Goal: Book appointment/travel/reservation

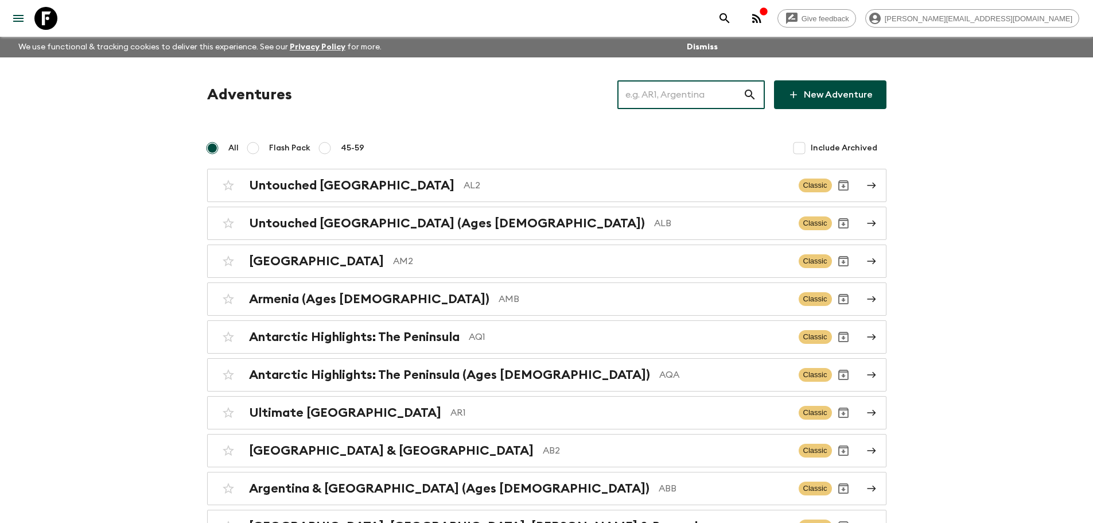
click at [705, 106] on input "text" at bounding box center [681, 95] width 126 height 32
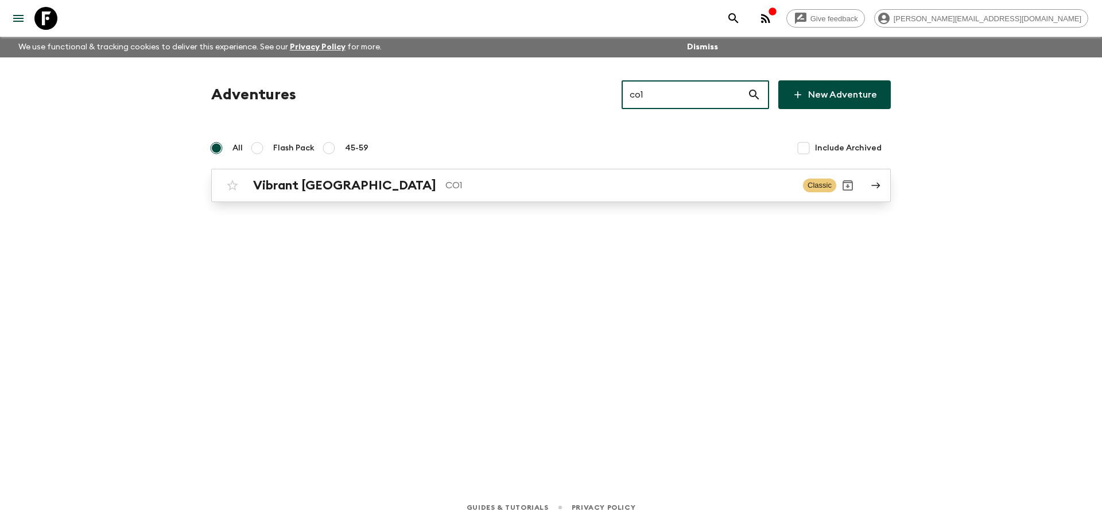
type input "co1"
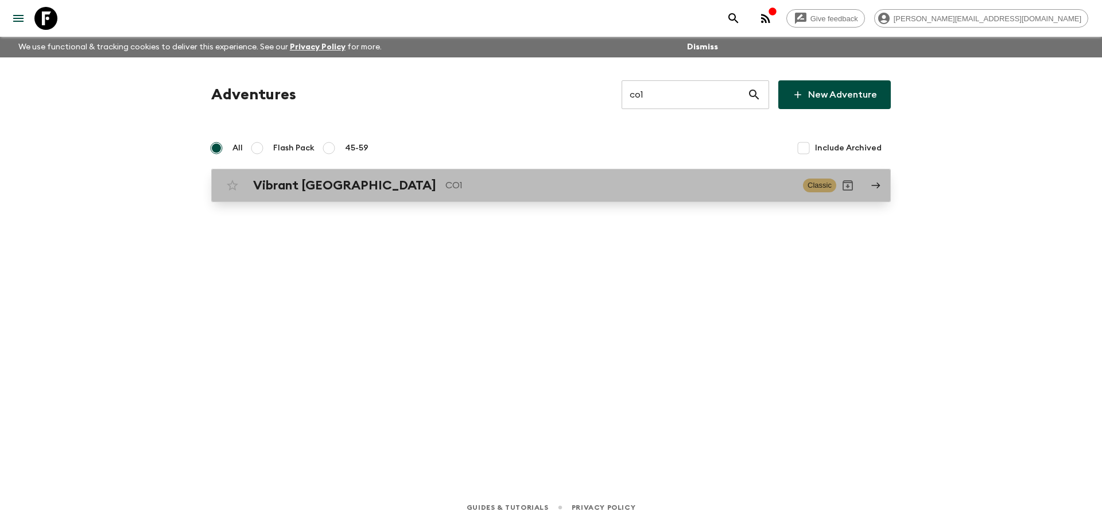
click at [604, 199] on link "Vibrant Colombia CO1 Classic" at bounding box center [551, 185] width 680 height 33
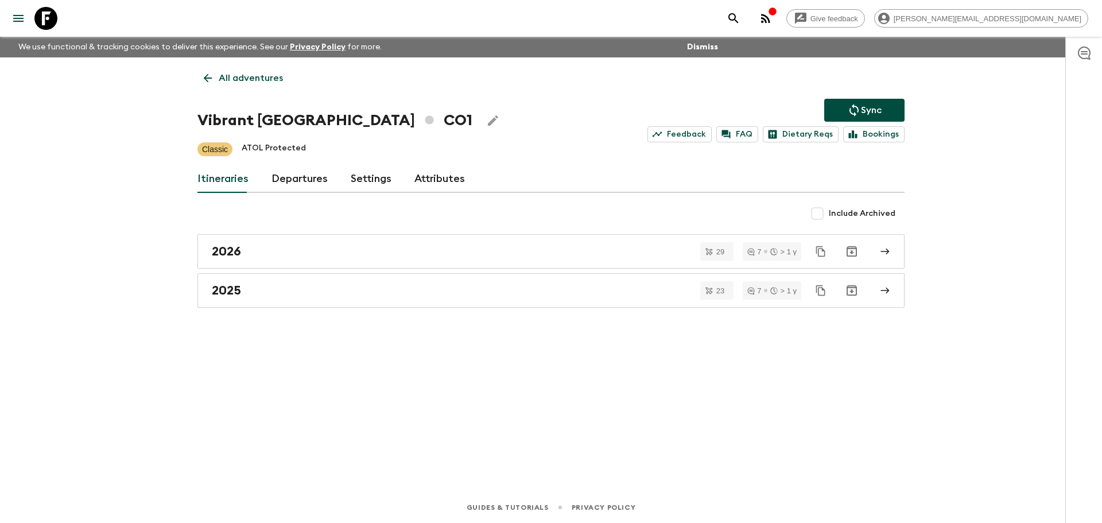
click at [289, 181] on link "Departures" at bounding box center [299, 179] width 56 height 28
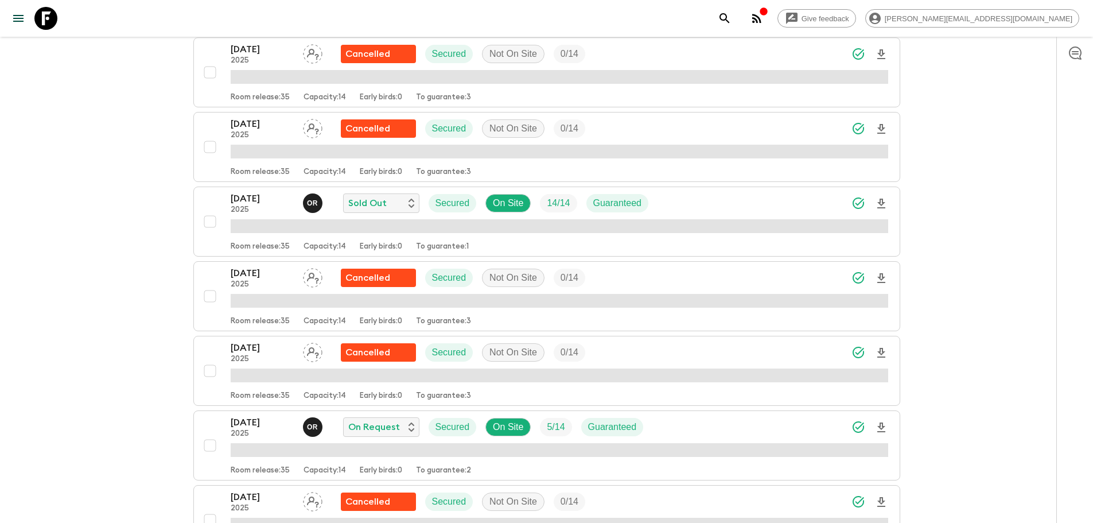
scroll to position [1504, 0]
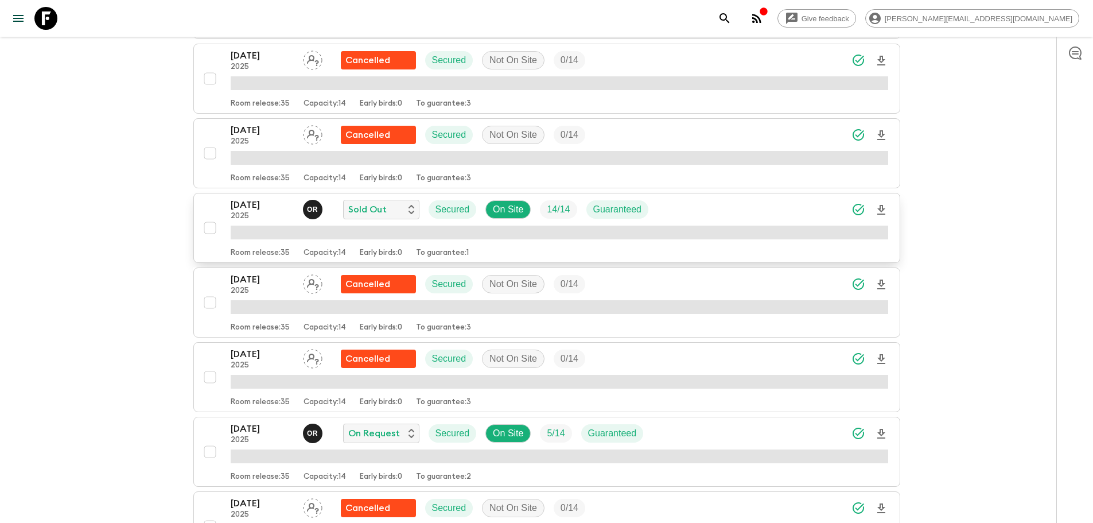
click at [717, 207] on div "[DATE] 2025 O R Sold Out Secured On Site 14 / 14 Guaranteed" at bounding box center [560, 209] width 658 height 23
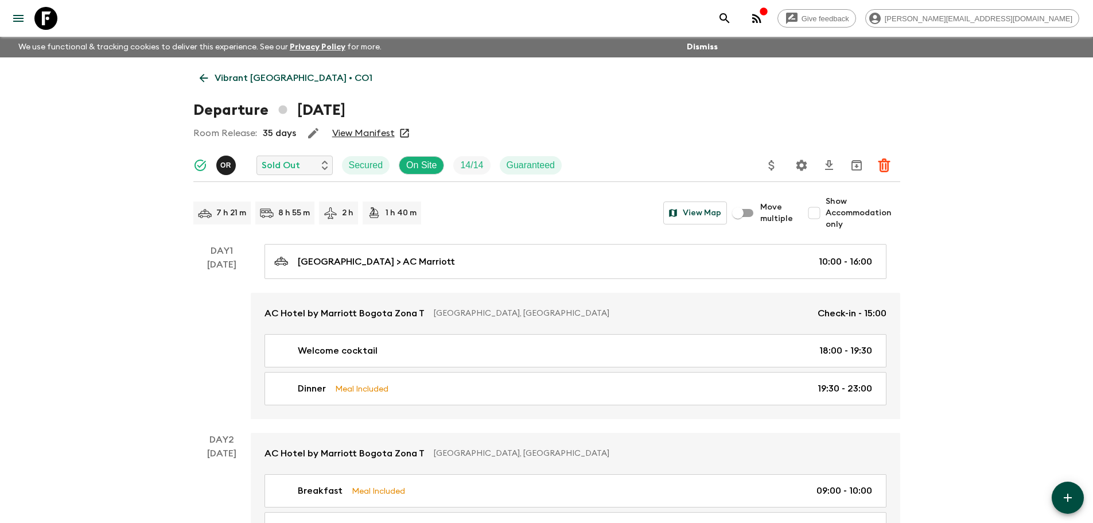
click at [814, 209] on input "Show Accommodation only" at bounding box center [814, 212] width 23 height 23
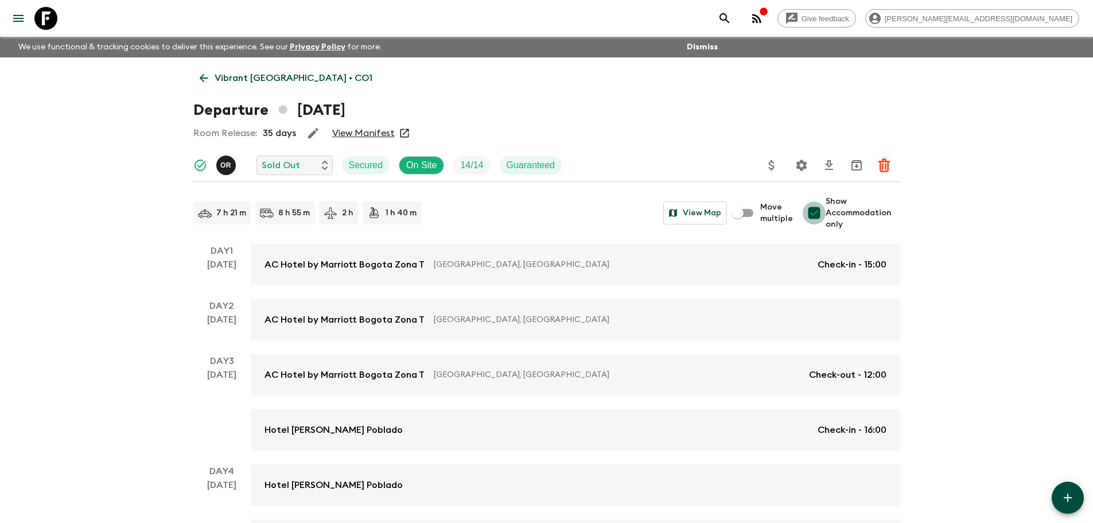
click at [814, 209] on input "Show Accommodation only" at bounding box center [814, 212] width 23 height 23
checkbox input "false"
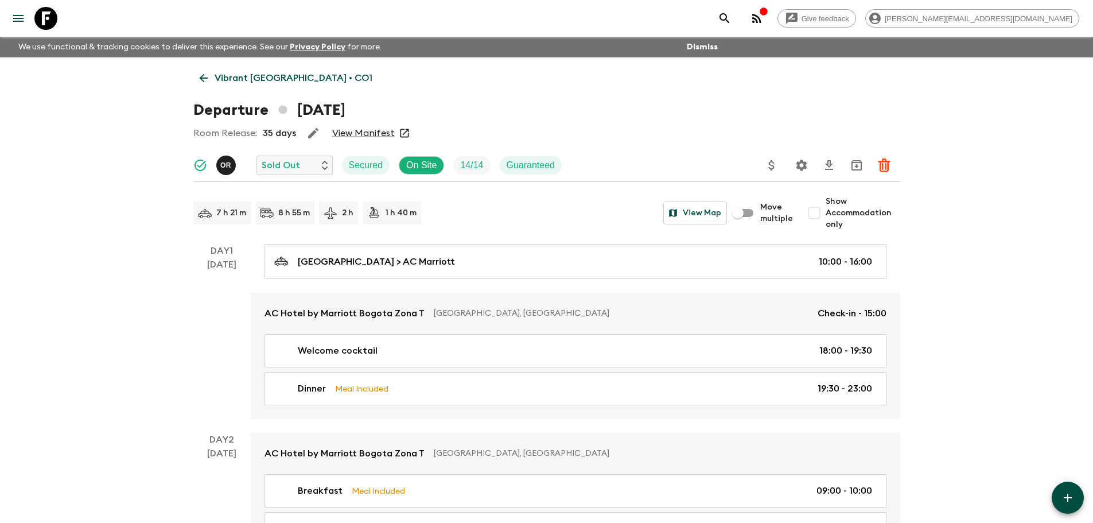
click at [375, 133] on link "View Manifest" at bounding box center [363, 132] width 63 height 11
